Goal: Information Seeking & Learning: Learn about a topic

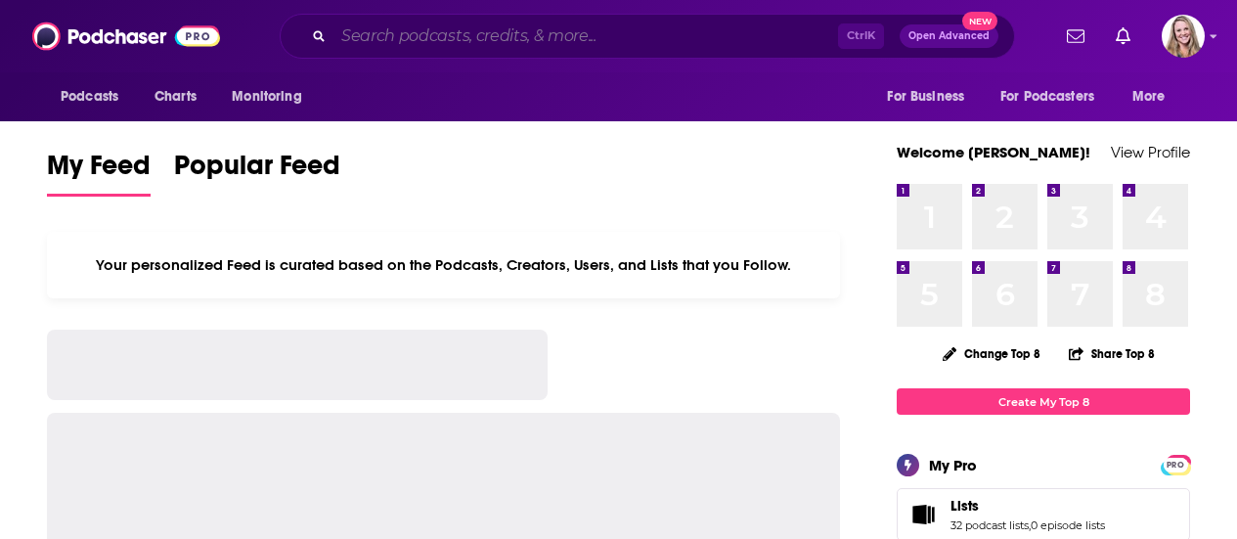
click at [457, 39] on input "Search podcasts, credits, & more..." at bounding box center [585, 36] width 505 height 31
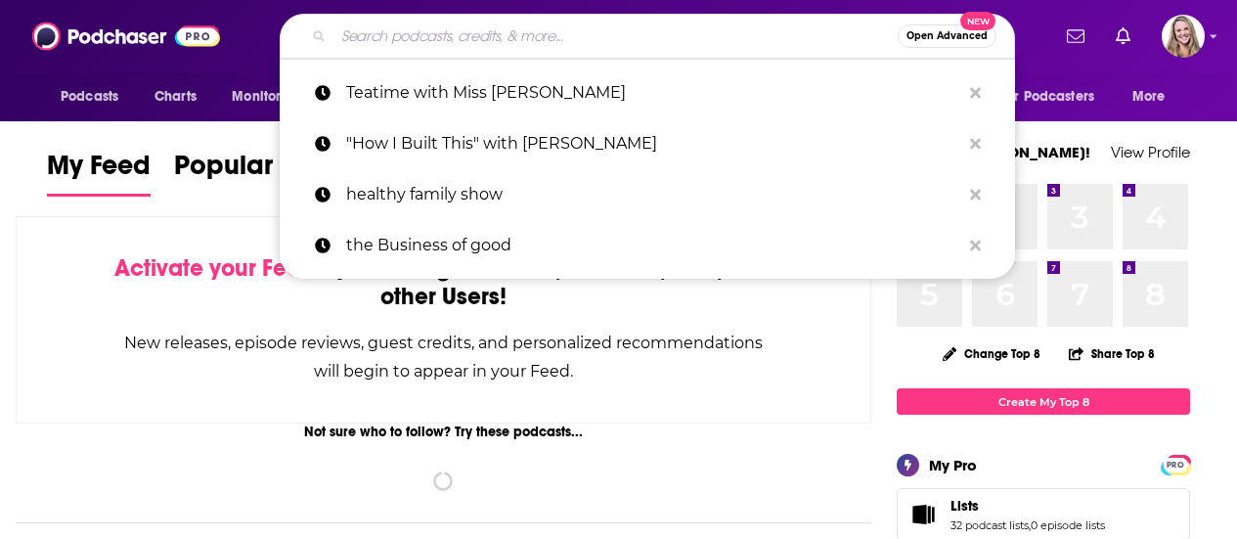
paste input "Safety Dawg"
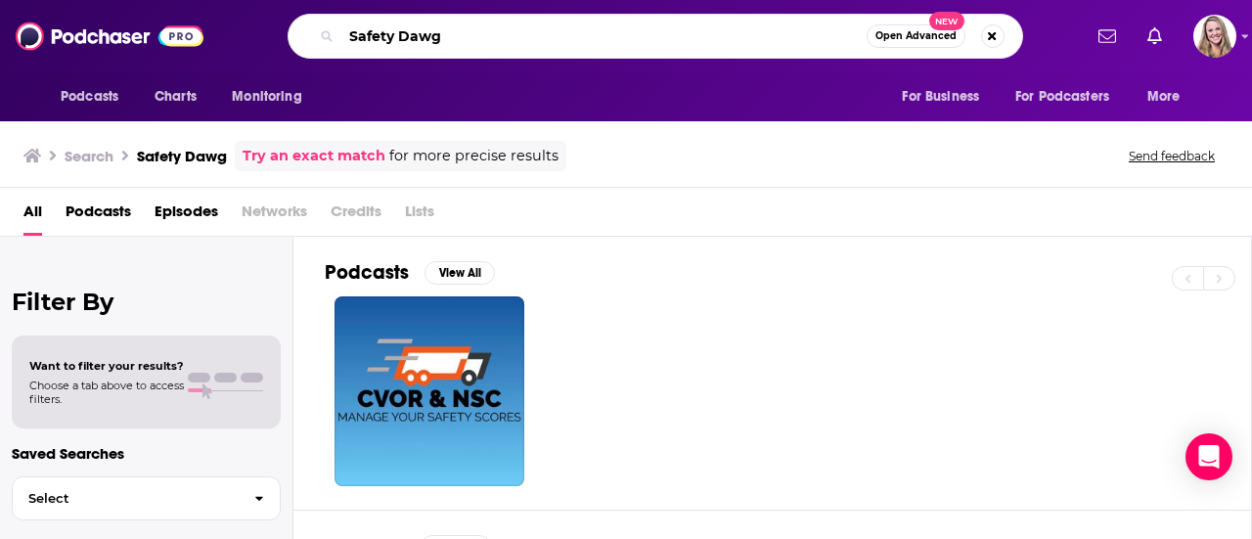
drag, startPoint x: 466, startPoint y: 39, endPoint x: 240, endPoint y: 24, distance: 227.4
click at [240, 24] on div "Safety Dawg Open Advanced New" at bounding box center [655, 36] width 852 height 45
paste input "Chris Harris"
type input "Chris Harris"
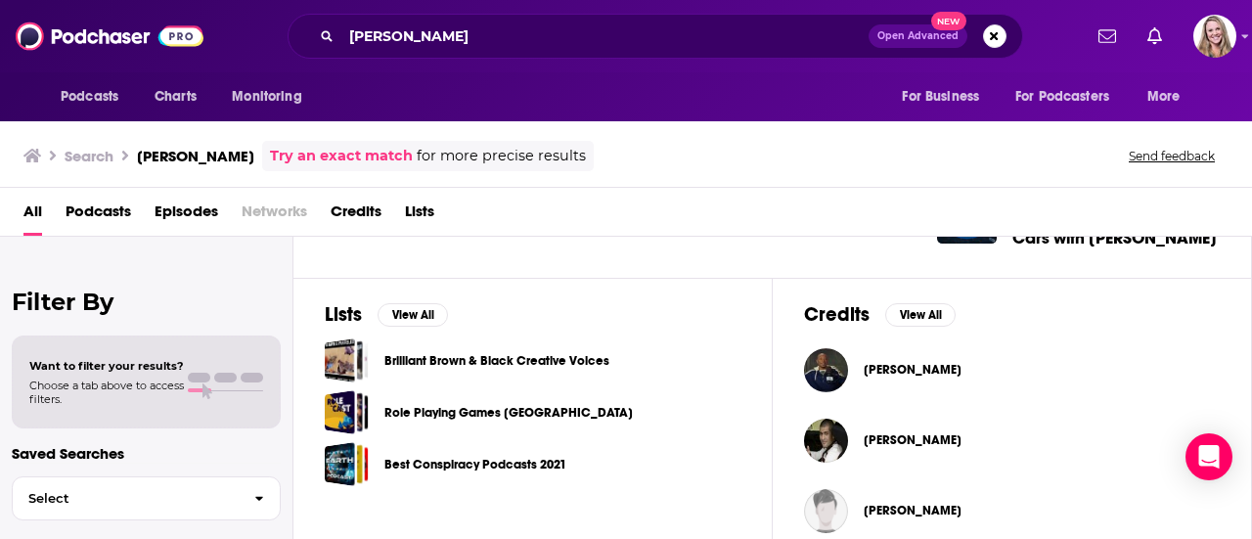
scroll to position [544, 0]
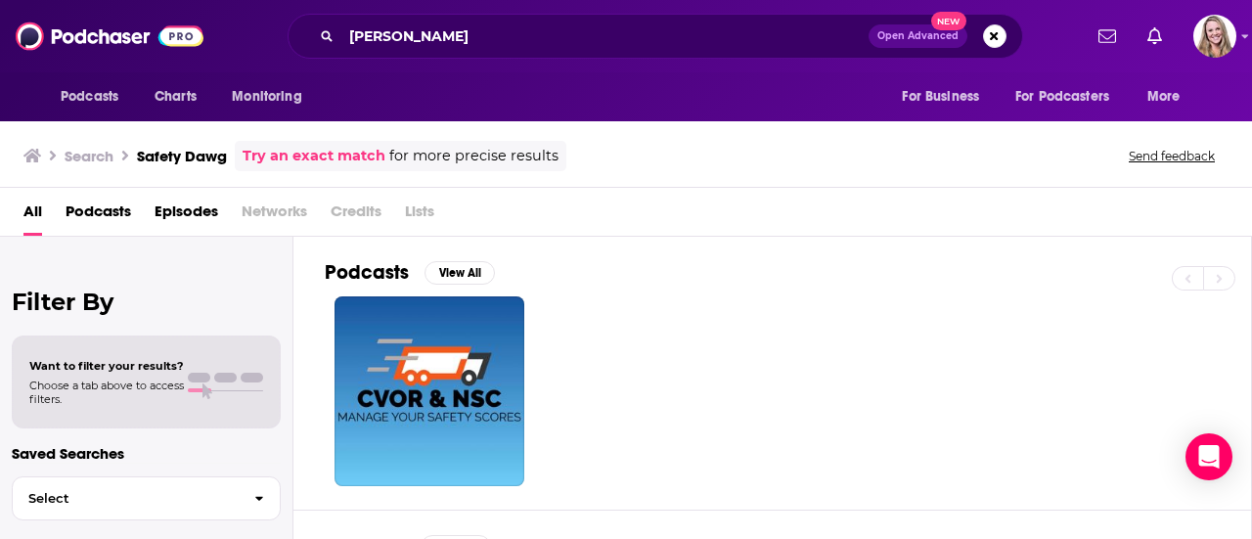
click at [114, 209] on span "Podcasts" at bounding box center [99, 216] width 66 height 40
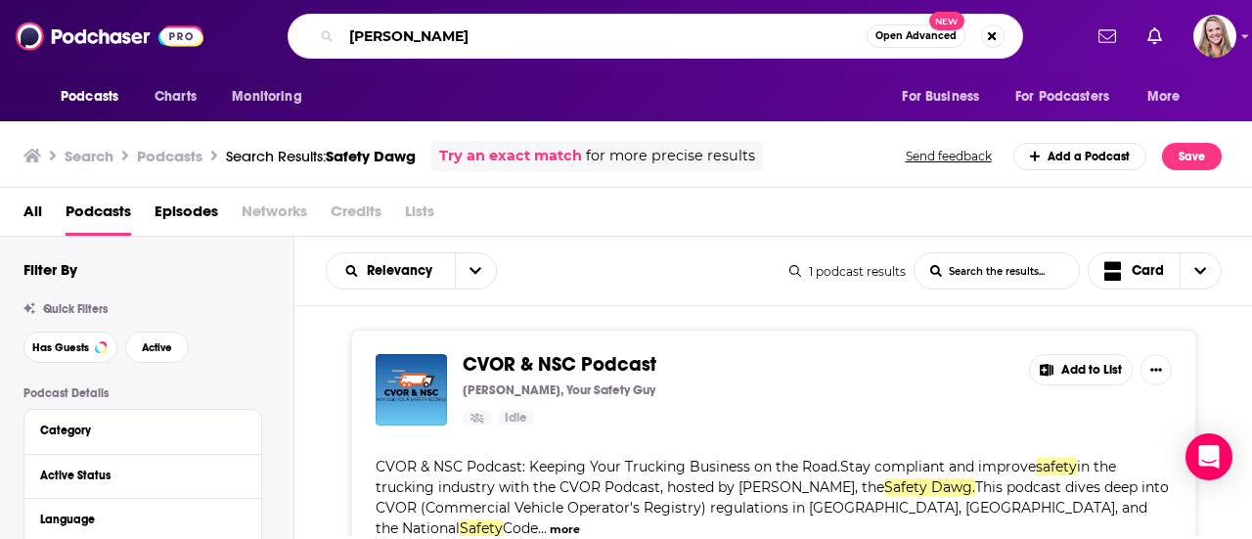
drag, startPoint x: 450, startPoint y: 48, endPoint x: 255, endPoint y: 32, distance: 195.2
click at [255, 32] on div "Chris Harris Open Advanced New" at bounding box center [655, 36] width 852 height 45
drag, startPoint x: 442, startPoint y: 31, endPoint x: 279, endPoint y: 7, distance: 165.1
click at [279, 7] on div "Podcasts Charts Monitoring Chris Harris Open Advanced New For Business For Podc…" at bounding box center [626, 36] width 1252 height 72
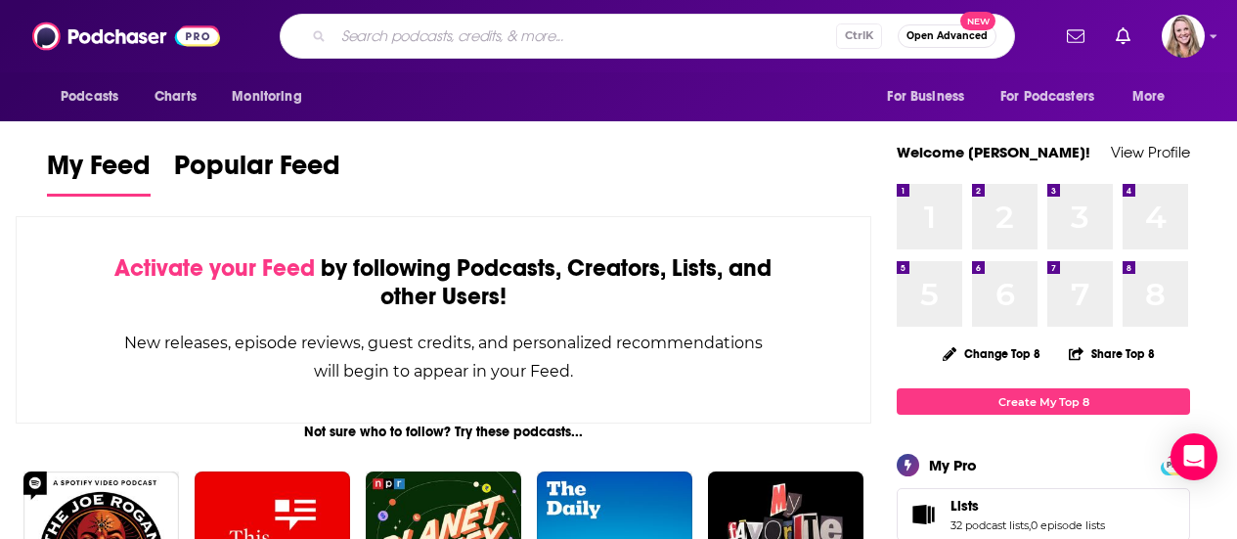
click at [152, 290] on div "Activate your Feed by following Podcasts, Creators, Lists, and other Users!" at bounding box center [443, 282] width 658 height 57
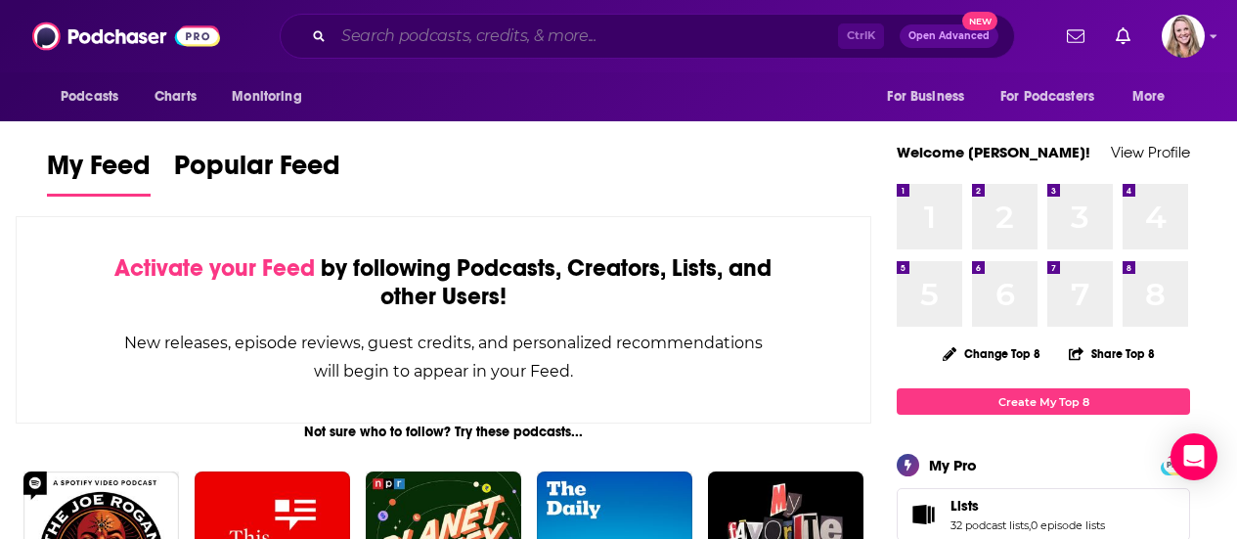
click at [468, 36] on input "Search podcasts, credits, & more..." at bounding box center [585, 36] width 505 height 31
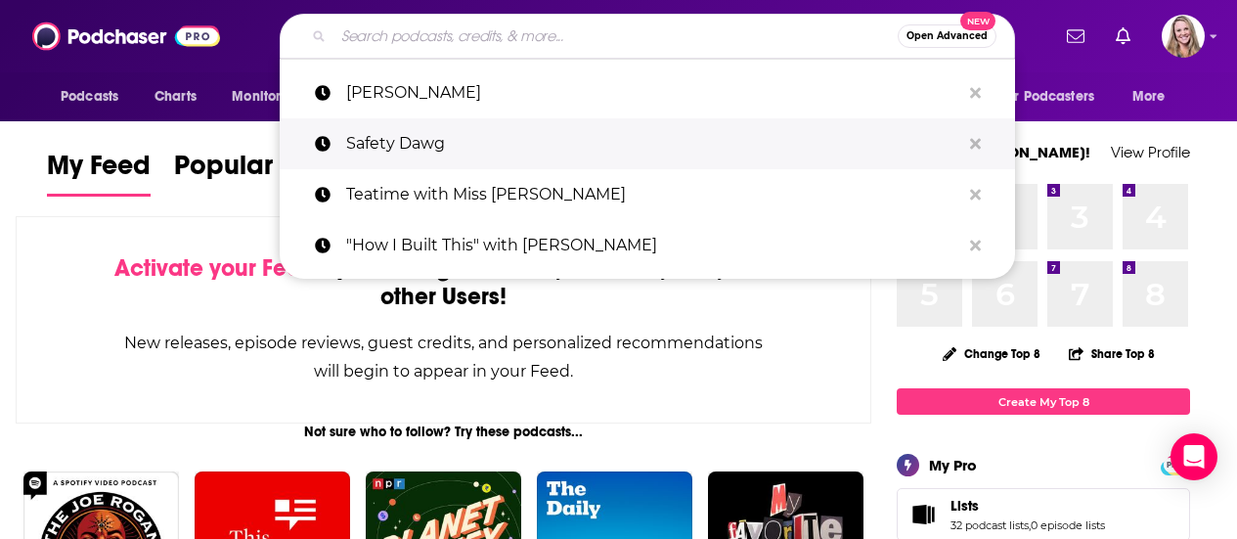
click at [380, 144] on p "Safety Dawg" at bounding box center [653, 143] width 614 height 51
type input "Safety Dawg"
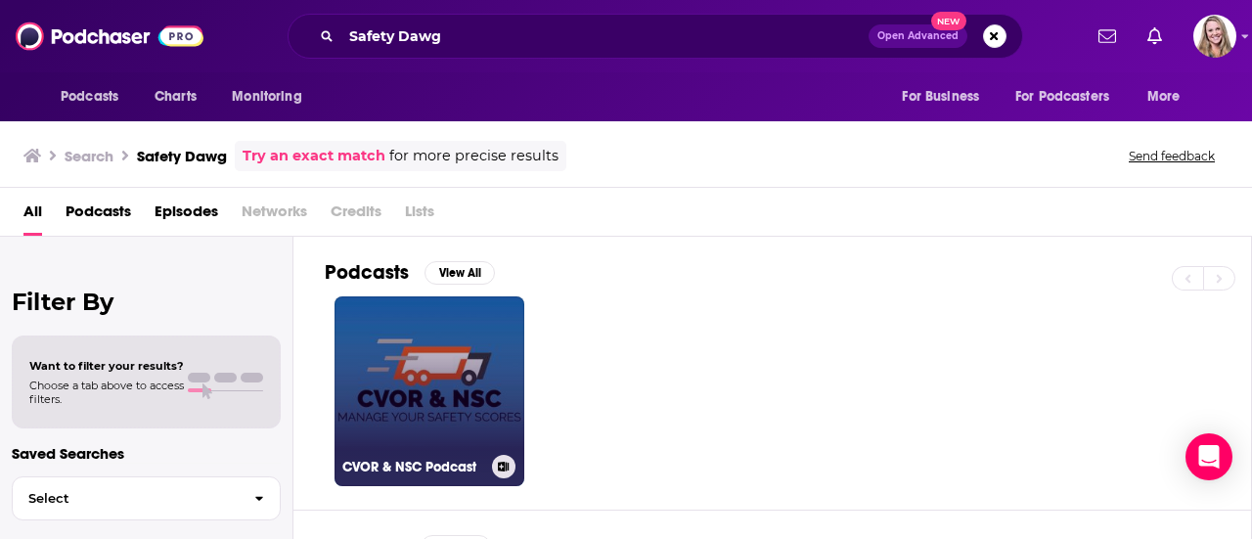
click at [437, 377] on link "CVOR & NSC Podcast" at bounding box center [429, 391] width 190 height 190
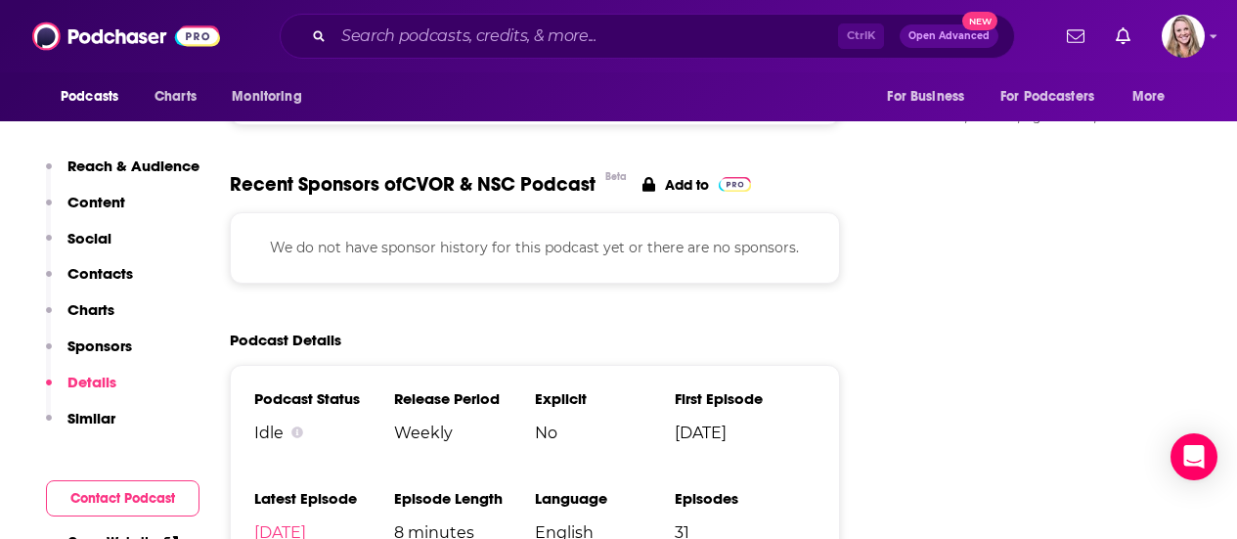
scroll to position [2054, 0]
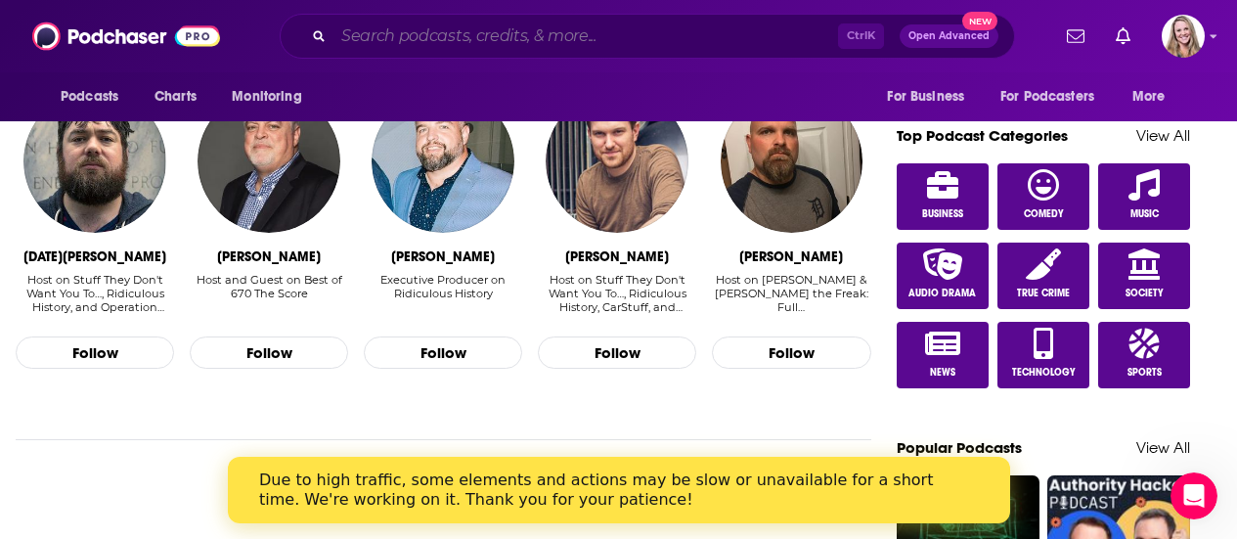
click at [448, 39] on input "Search podcasts, credits, & more..." at bounding box center [585, 36] width 505 height 31
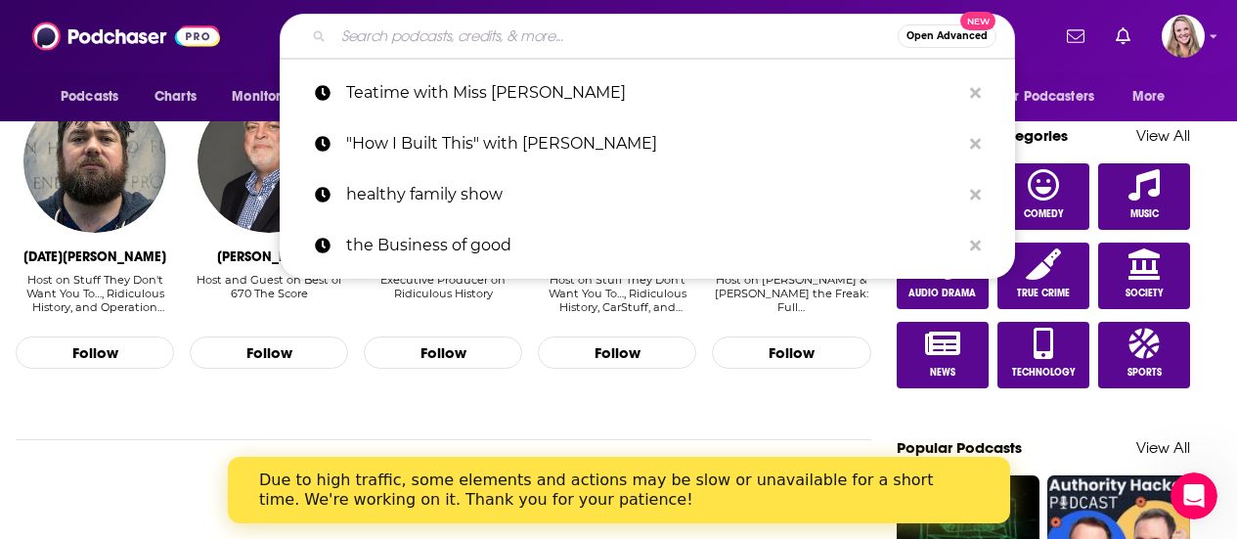
paste input "TRUCKING RISK and INSURANCE Podcast"
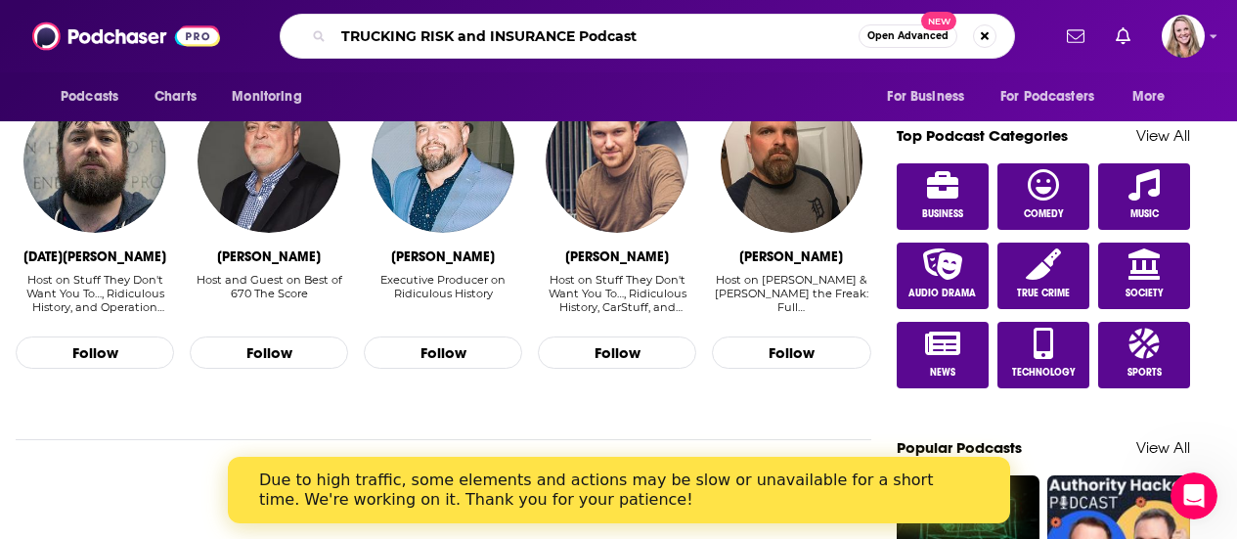
type input "TRUCKING RISK and INSURANCE Podcast"
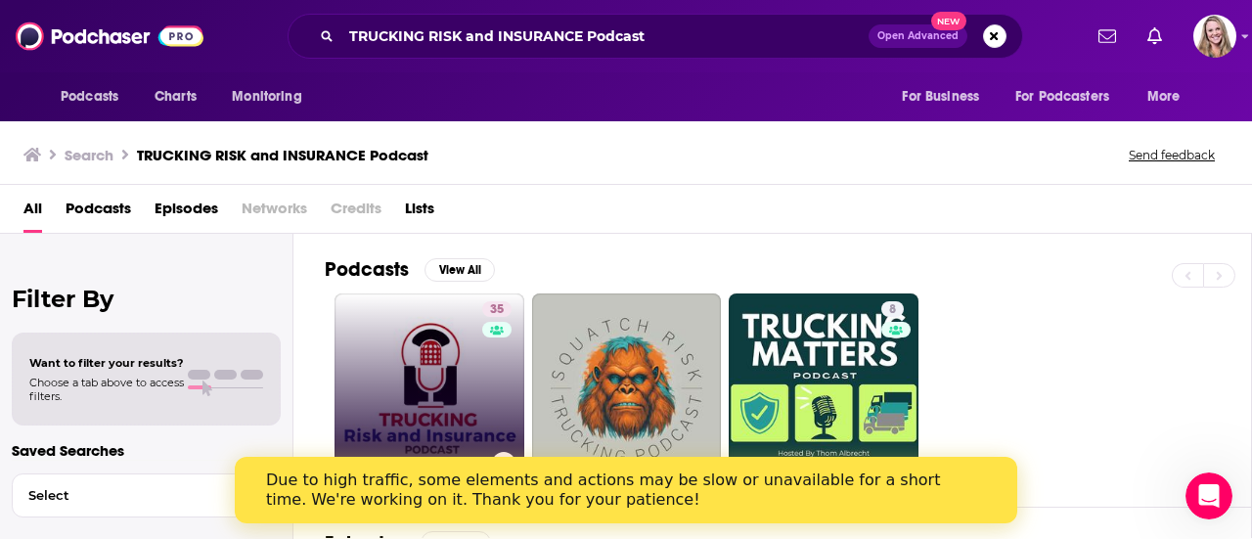
click at [440, 377] on link "35 Trucking Risk and Insurance Podcast" at bounding box center [429, 388] width 190 height 190
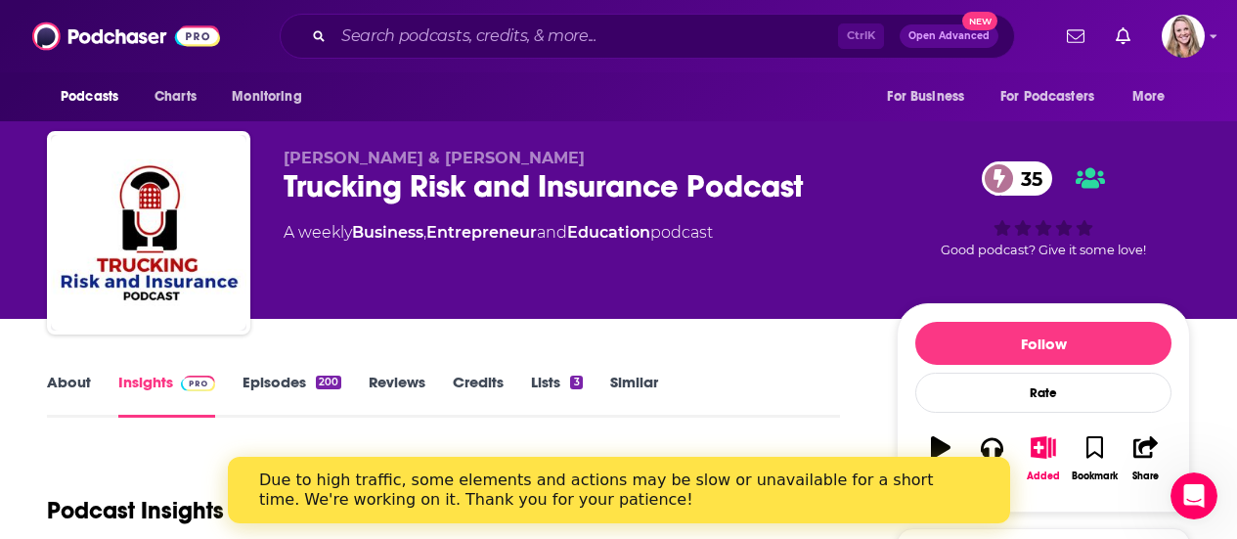
click at [49, 387] on link "About" at bounding box center [69, 395] width 44 height 45
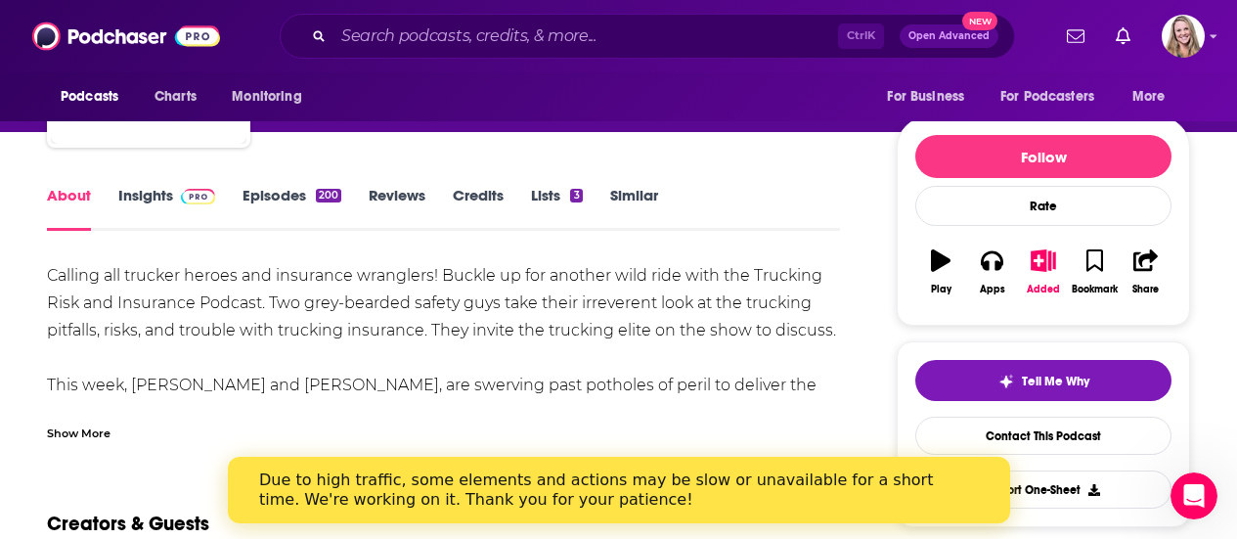
scroll to position [196, 0]
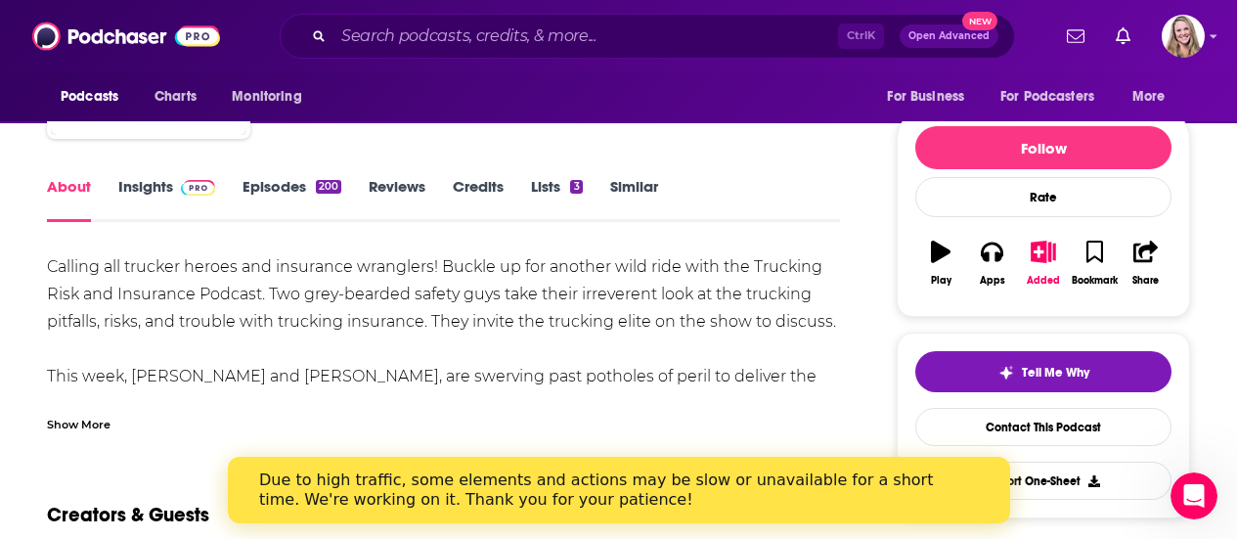
click at [314, 182] on link "Episodes 200" at bounding box center [292, 199] width 99 height 45
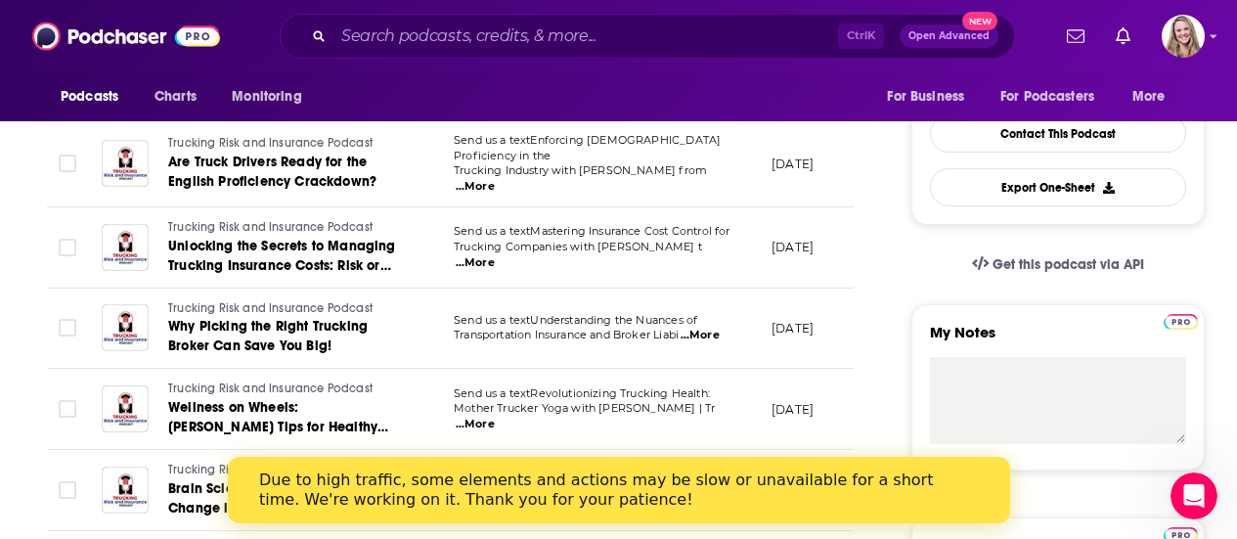
scroll to position [587, 0]
